Goal: Transaction & Acquisition: Purchase product/service

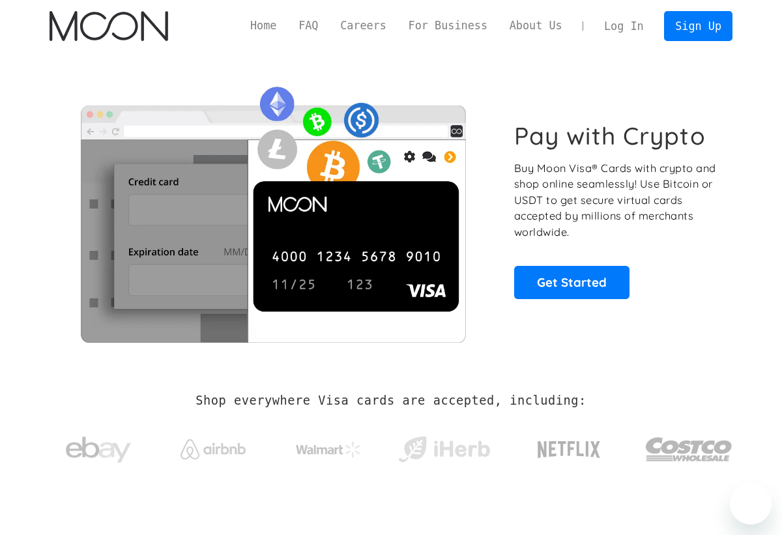
click at [692, 25] on link "Sign Up" at bounding box center [698, 25] width 68 height 29
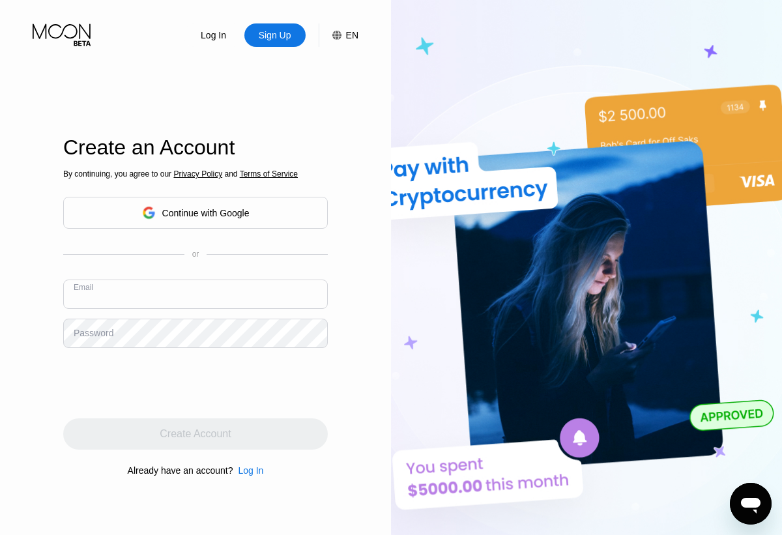
click at [146, 297] on input "text" at bounding box center [195, 294] width 265 height 29
paste input "[EMAIL_ADDRESS][DOMAIN_NAME]"
type input "[EMAIL_ADDRESS][DOMAIN_NAME]"
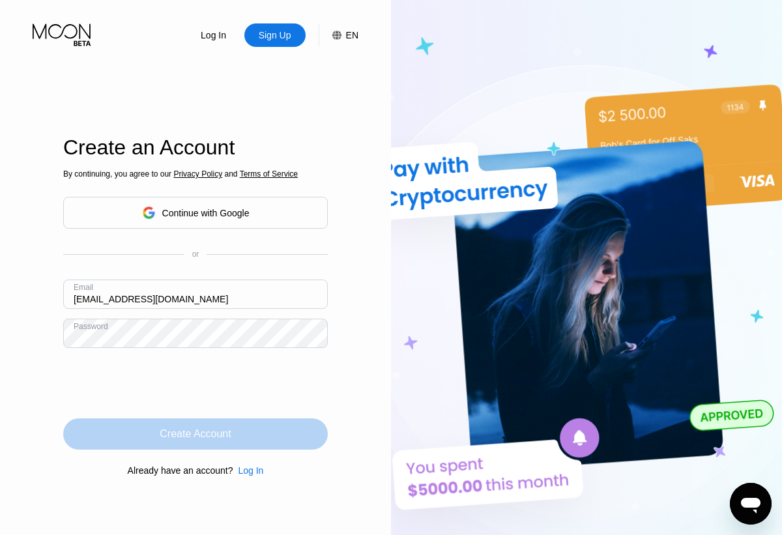
click at [291, 430] on div "Create Account" at bounding box center [195, 434] width 265 height 31
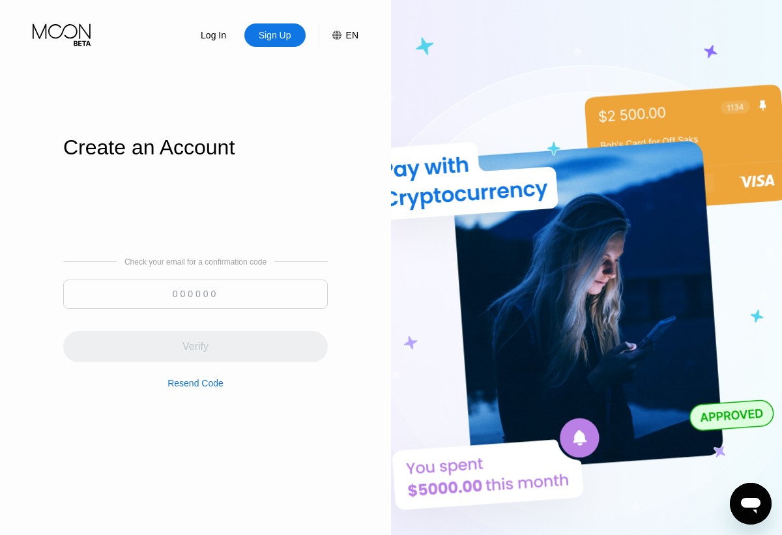
click at [183, 295] on input at bounding box center [195, 294] width 265 height 29
click at [171, 294] on input at bounding box center [195, 294] width 265 height 29
click at [186, 294] on input at bounding box center [195, 294] width 265 height 29
click at [175, 293] on input at bounding box center [195, 294] width 265 height 29
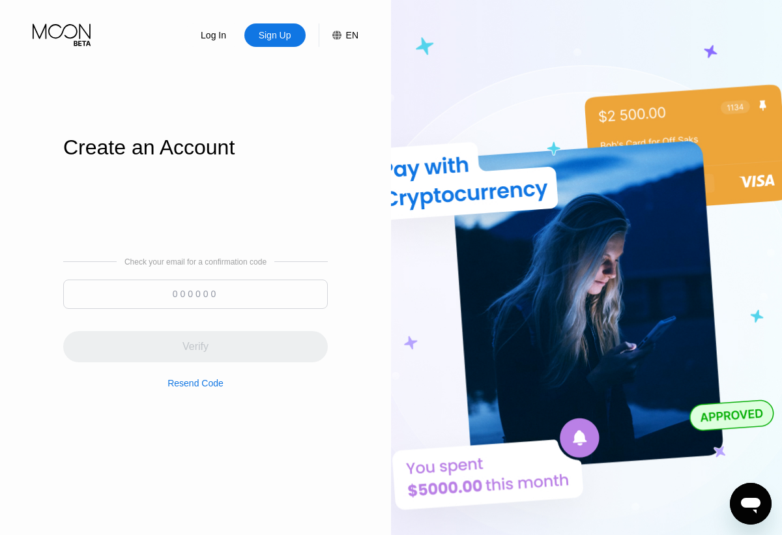
paste input "481378"
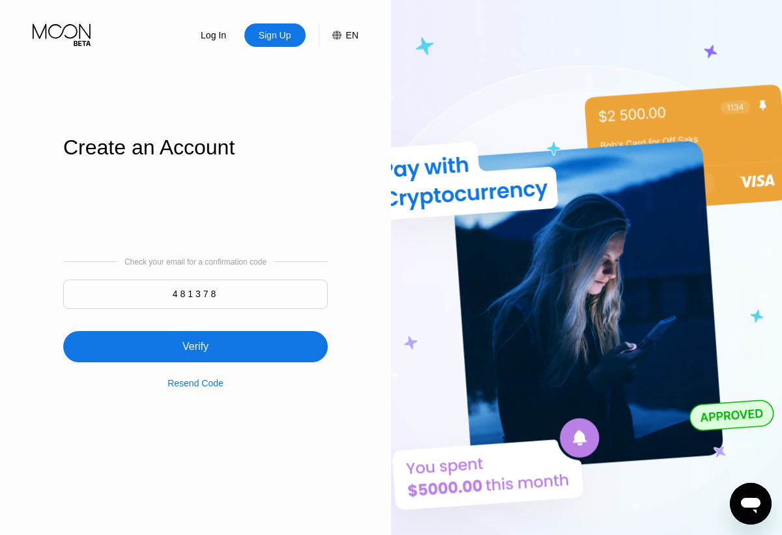
type input "481378"
click at [189, 347] on div "Verify" at bounding box center [196, 346] width 26 height 13
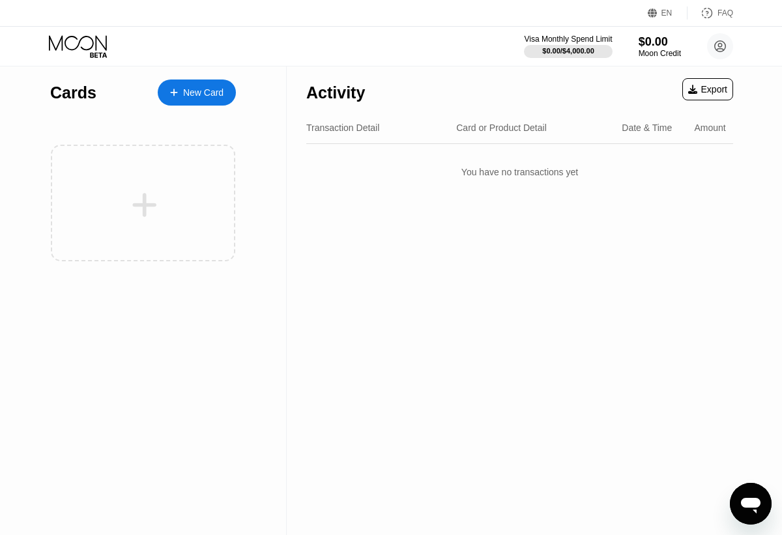
click at [184, 93] on div "New Card" at bounding box center [203, 92] width 40 height 11
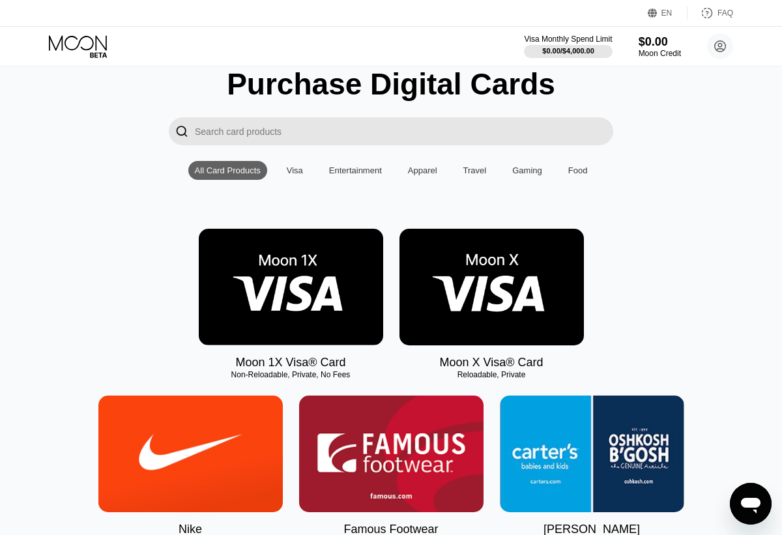
scroll to position [50, 0]
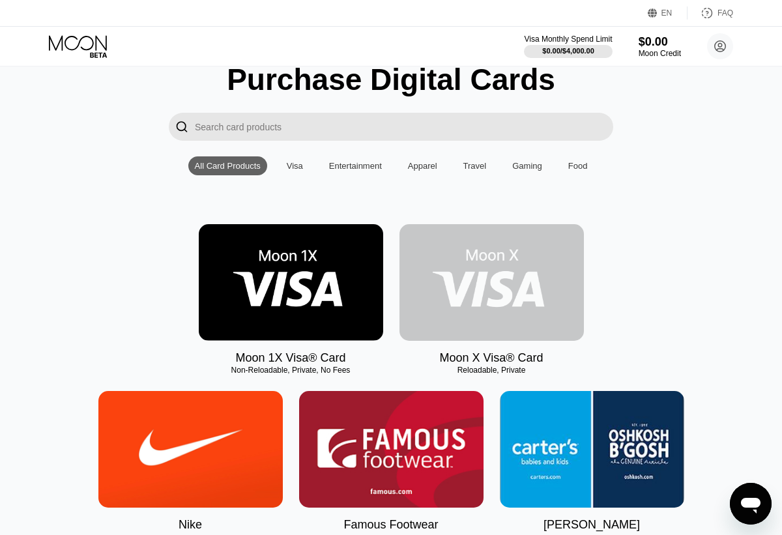
click at [520, 286] on img at bounding box center [492, 282] width 184 height 117
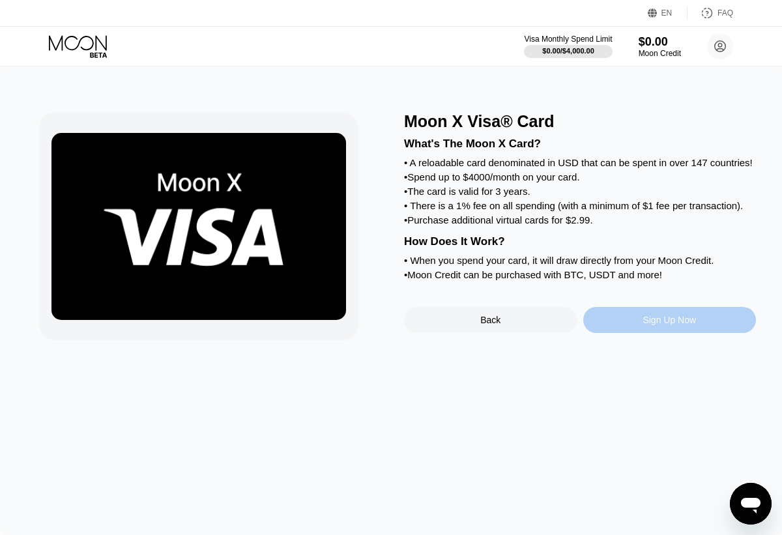
click at [635, 333] on div "Sign Up Now" at bounding box center [669, 320] width 173 height 26
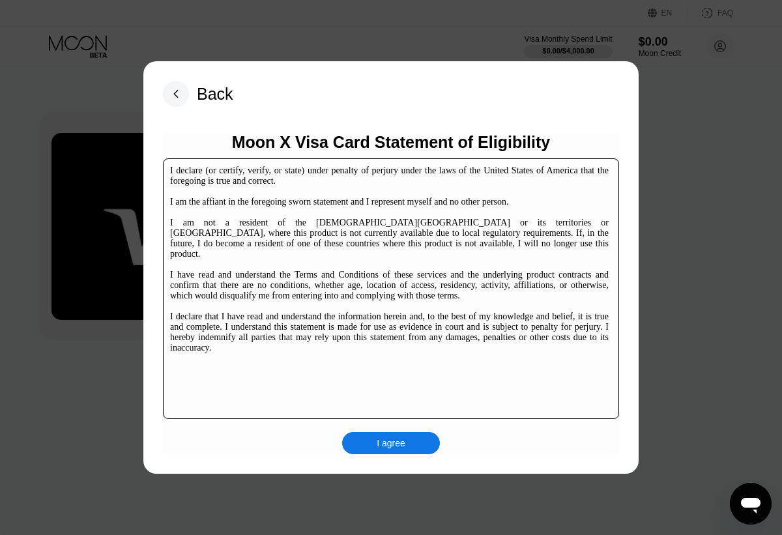
click at [389, 447] on div "I agree" at bounding box center [391, 443] width 29 height 12
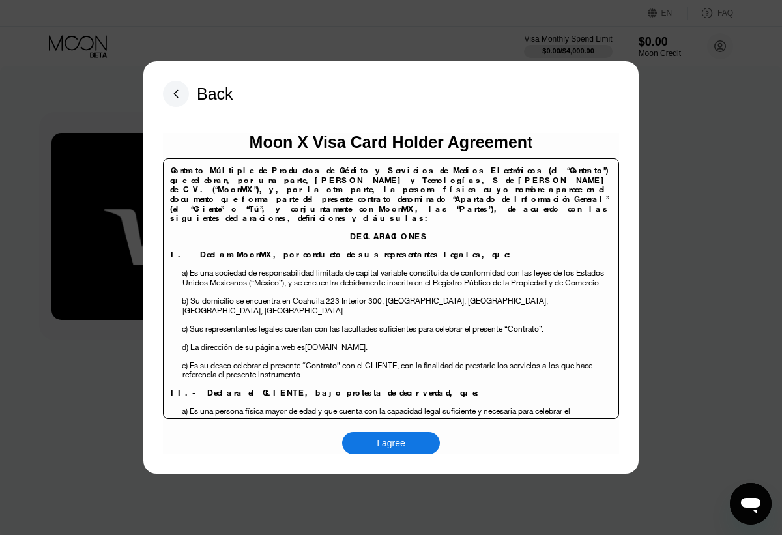
click at [406, 440] on div "I agree" at bounding box center [391, 443] width 98 height 22
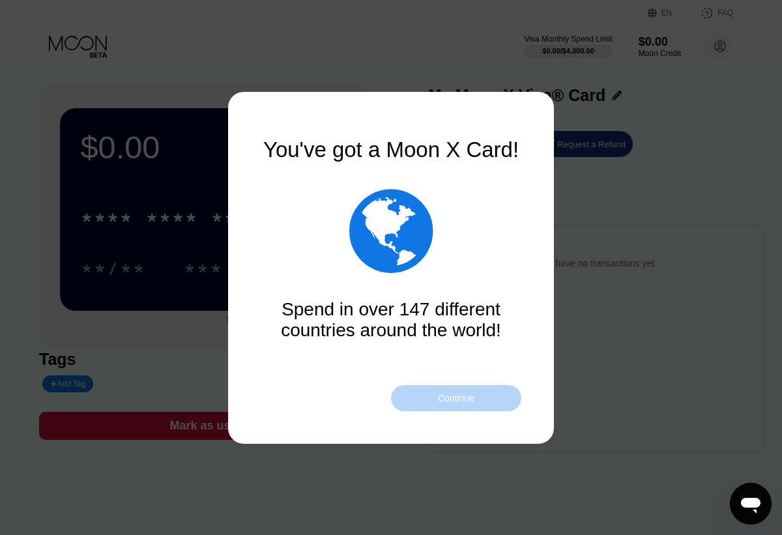
click at [463, 398] on div "Continue" at bounding box center [456, 398] width 37 height 10
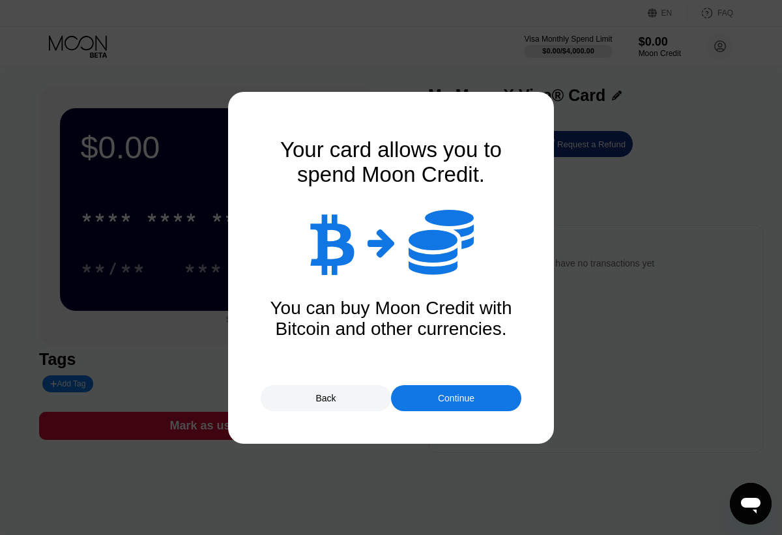
click at [464, 400] on div "Continue" at bounding box center [456, 398] width 37 height 10
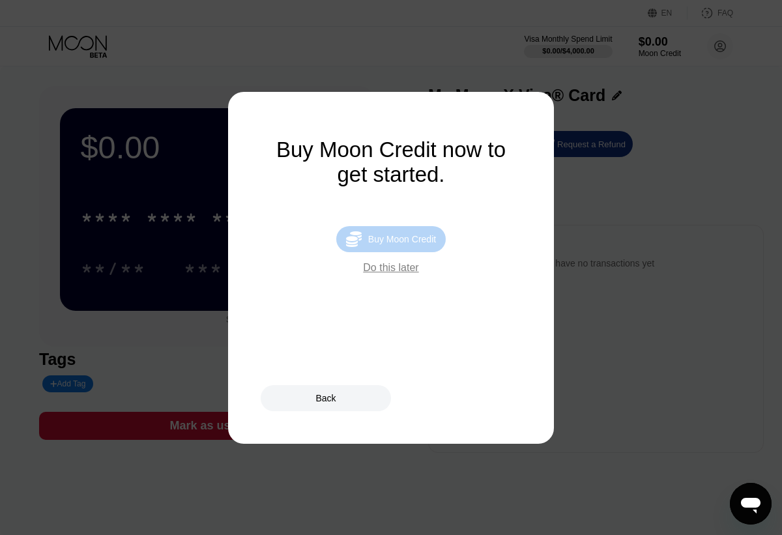
click at [418, 243] on div "Buy Moon Credit" at bounding box center [402, 239] width 68 height 10
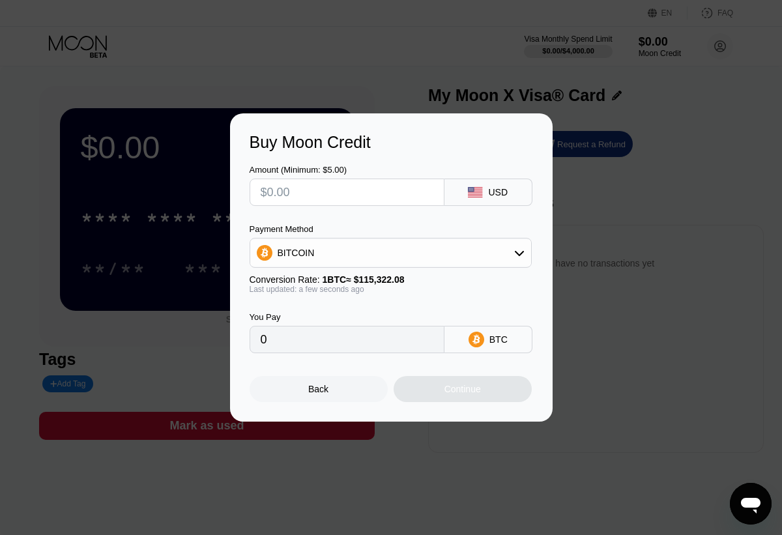
click at [377, 183] on input "text" at bounding box center [347, 192] width 173 height 26
type input "$5"
type input "0.00004336"
type input "$50"
type input "0.00043357"
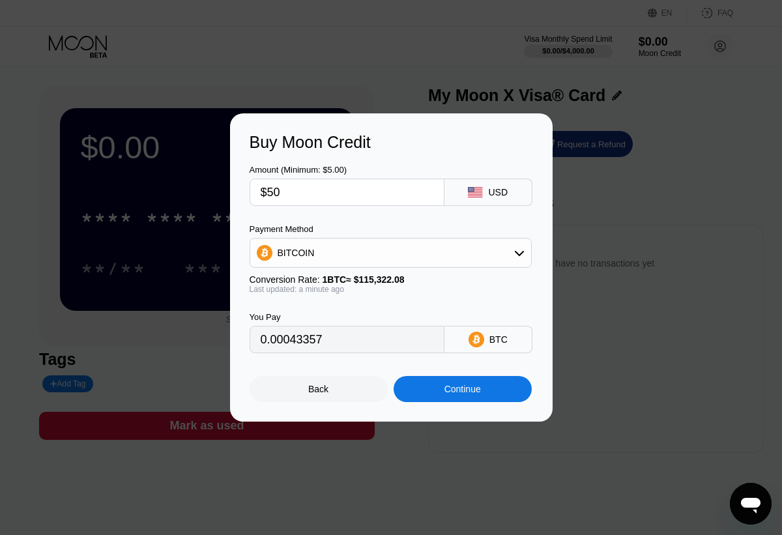
type input "$50"
click at [458, 387] on div "Continue" at bounding box center [463, 389] width 37 height 10
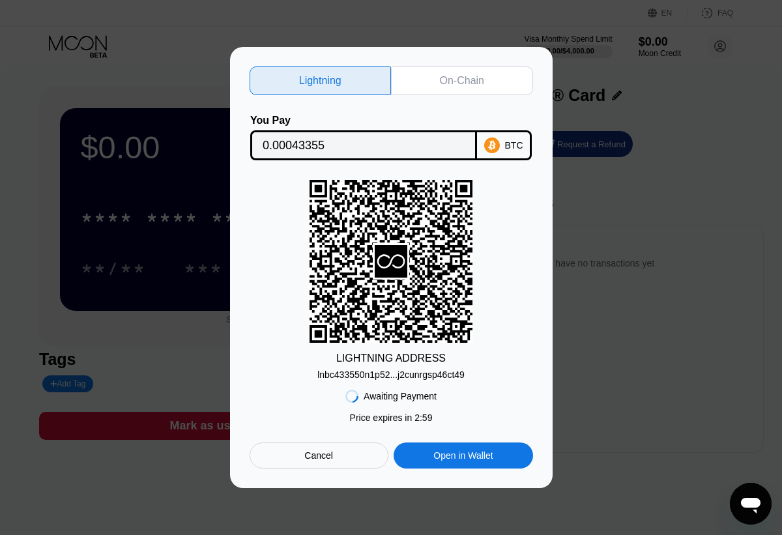
click at [449, 78] on div "On-Chain" at bounding box center [462, 80] width 44 height 13
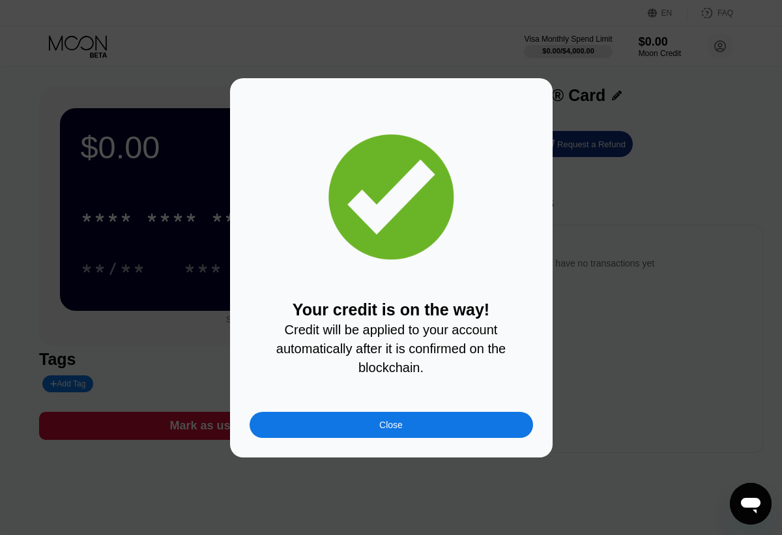
click at [501, 428] on div "Close" at bounding box center [392, 425] width 284 height 26
click at [515, 426] on div at bounding box center [391, 267] width 782 height 535
click at [431, 428] on div at bounding box center [391, 267] width 782 height 535
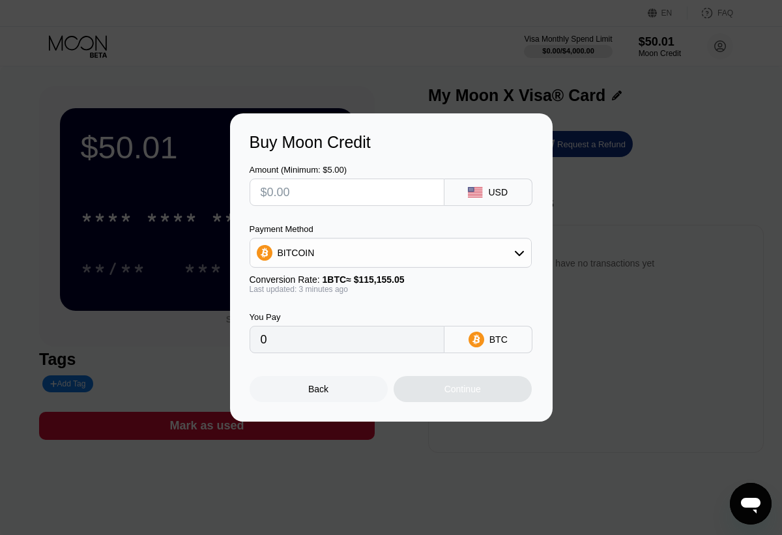
click at [346, 386] on div "Back" at bounding box center [319, 389] width 138 height 26
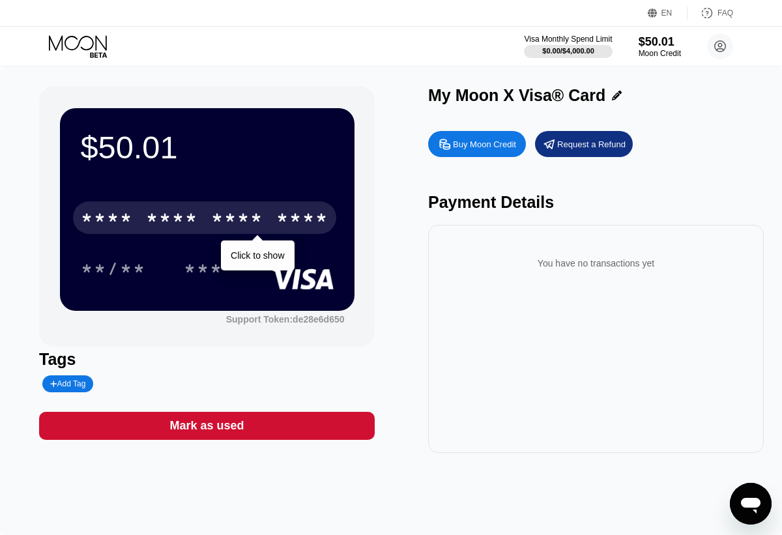
click at [267, 216] on div "* * * * * * * * * * * * ****" at bounding box center [204, 217] width 263 height 33
click at [170, 226] on div "* * * *" at bounding box center [172, 219] width 52 height 21
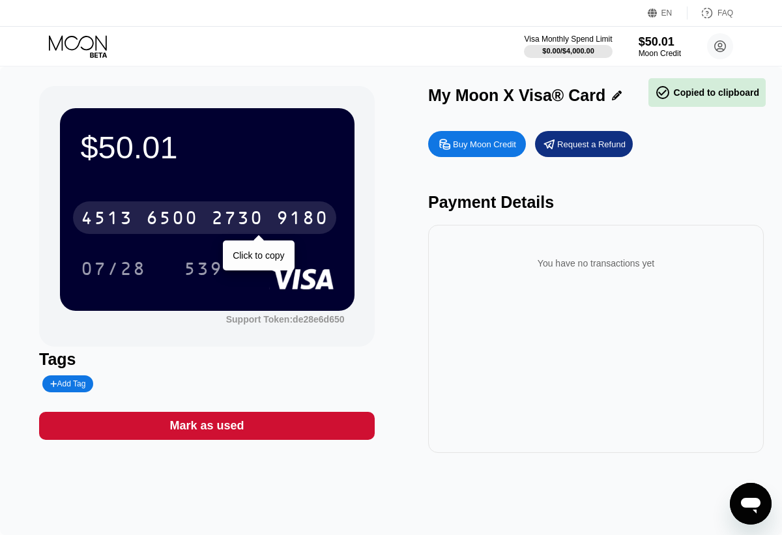
click at [170, 226] on div "6500" at bounding box center [172, 219] width 52 height 21
click at [128, 224] on div "* * * *" at bounding box center [107, 219] width 52 height 21
